Goal: Transaction & Acquisition: Subscribe to service/newsletter

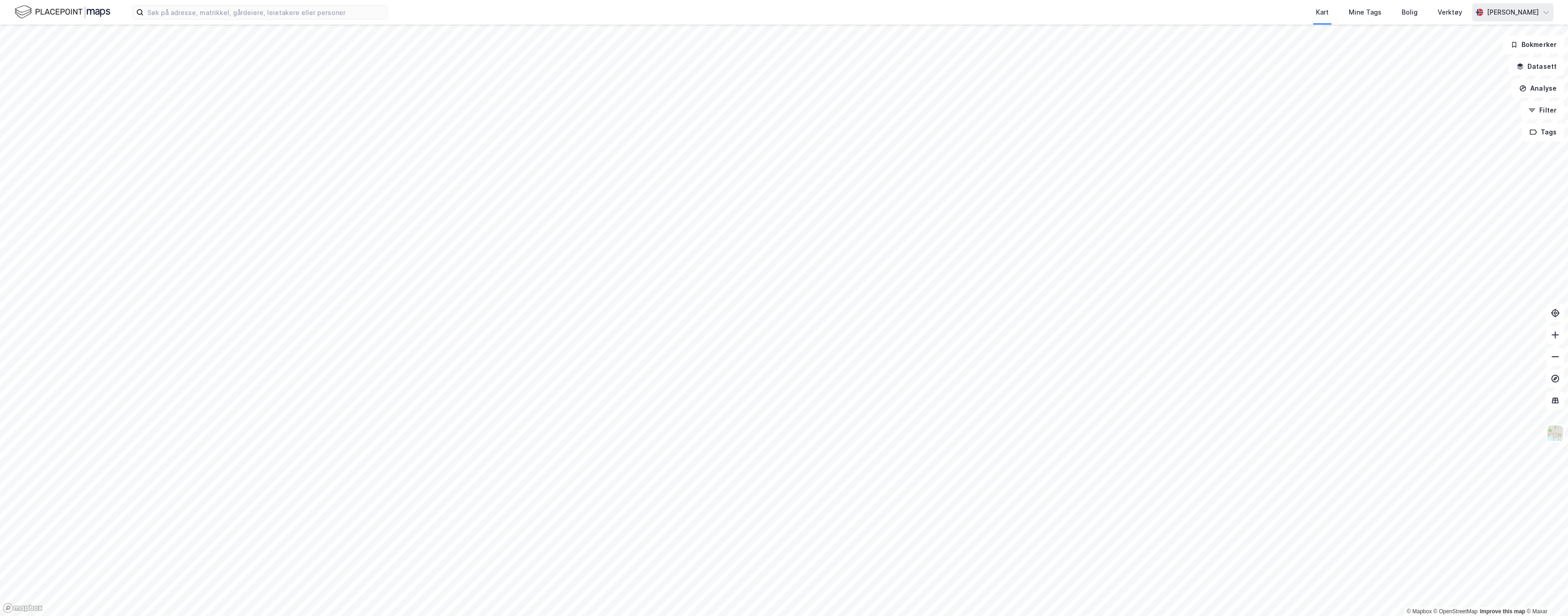
click at [1482, 19] on div "Alexander Flinting" at bounding box center [1513, 12] width 81 height 18
click at [1466, 53] on div "Logg ut" at bounding box center [1467, 56] width 24 height 11
